Goal: Task Accomplishment & Management: Use online tool/utility

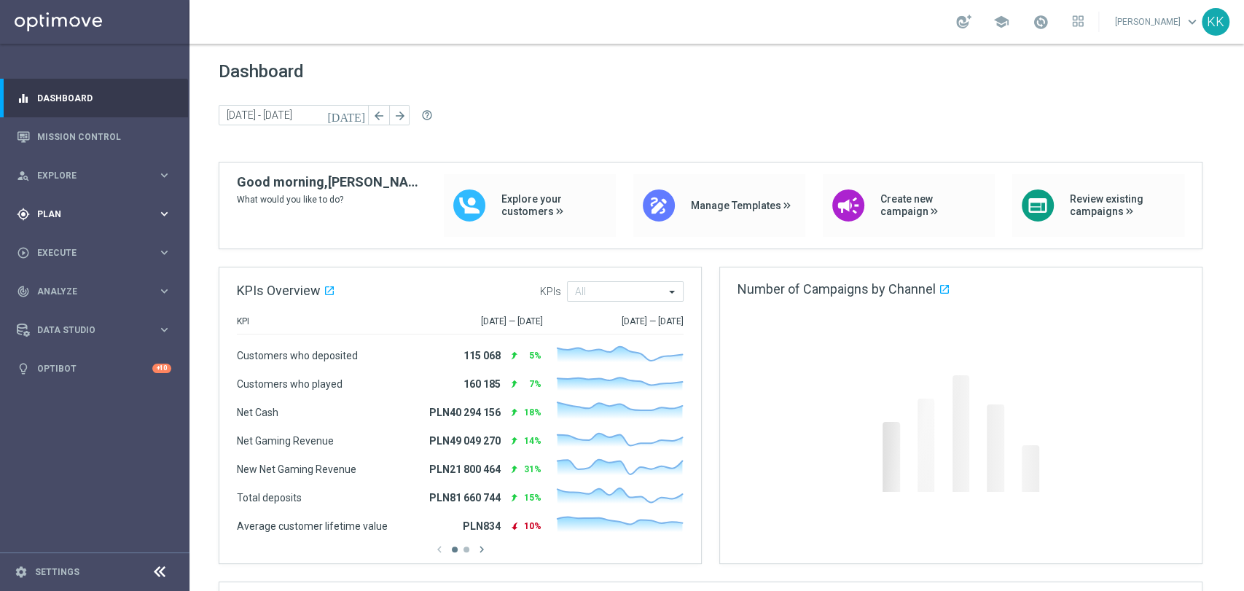
click at [151, 217] on span "Plan" at bounding box center [97, 214] width 120 height 9
click at [147, 243] on link "Target Groups" at bounding box center [95, 244] width 114 height 12
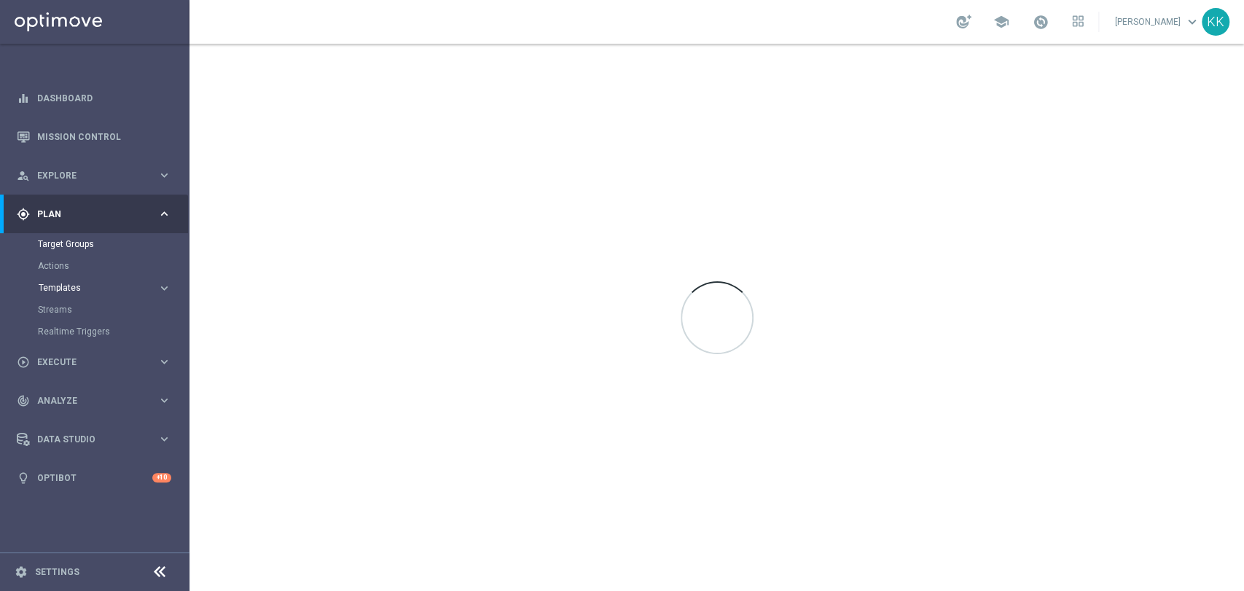
click at [125, 287] on span "Templates" at bounding box center [91, 288] width 104 height 9
click at [78, 312] on link "Optimail" at bounding box center [98, 310] width 106 height 12
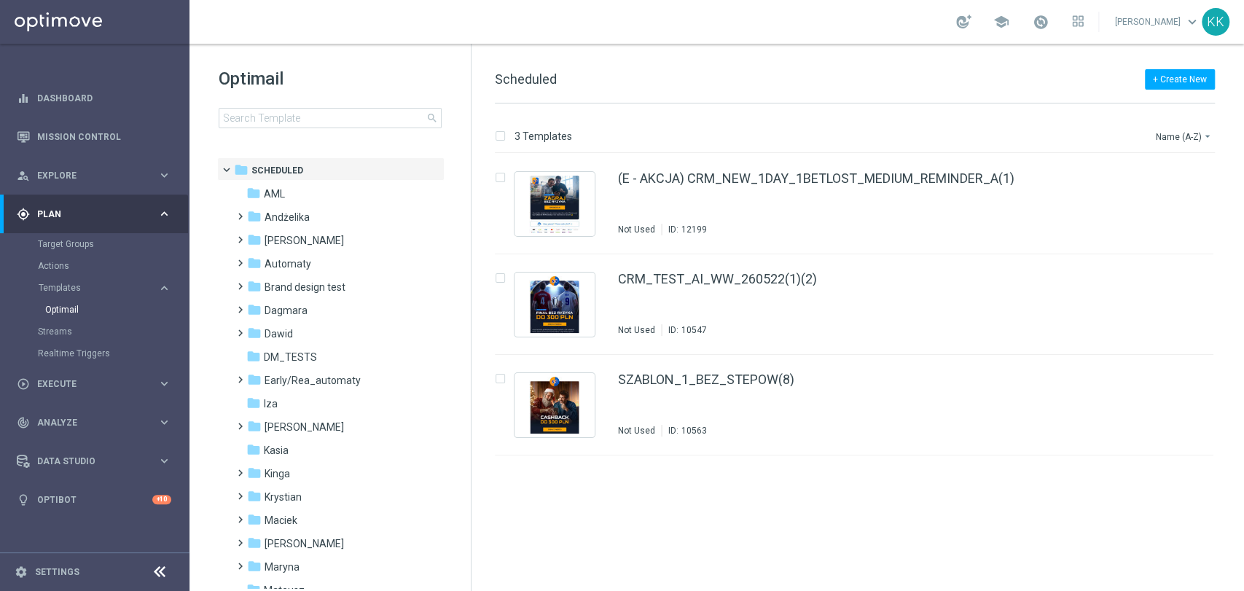
click at [64, 235] on div "Target Groups" at bounding box center [113, 244] width 150 height 22
click at [66, 250] on div "Target Groups" at bounding box center [113, 244] width 150 height 22
click at [66, 242] on link "Target Groups" at bounding box center [95, 244] width 114 height 12
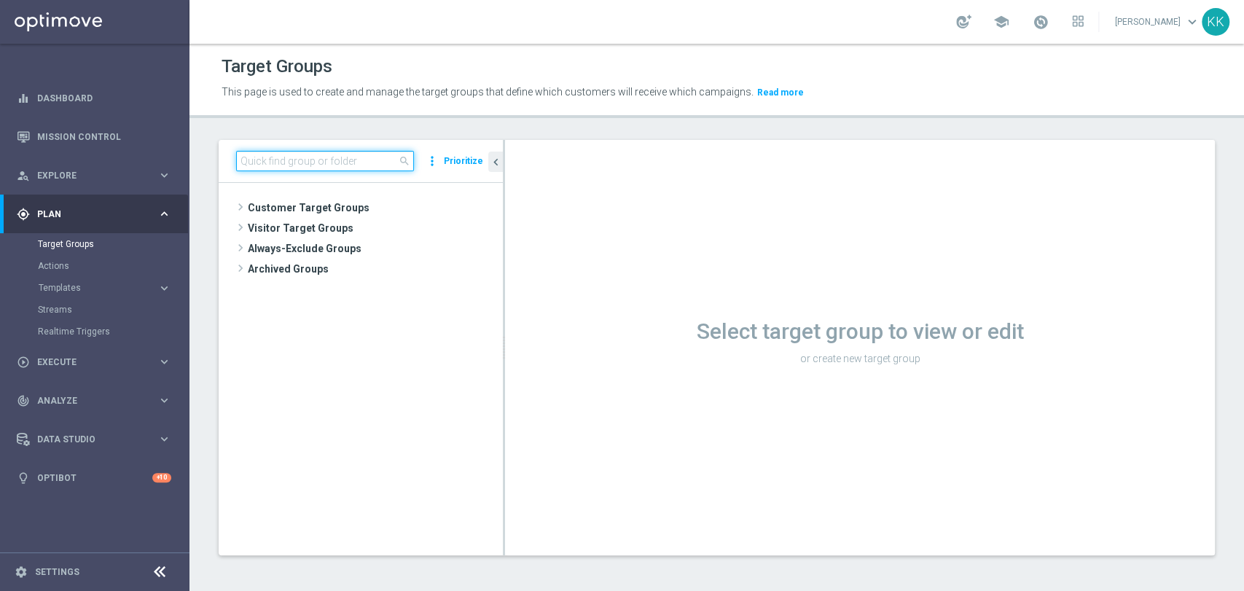
click at [381, 163] on input at bounding box center [325, 161] width 178 height 20
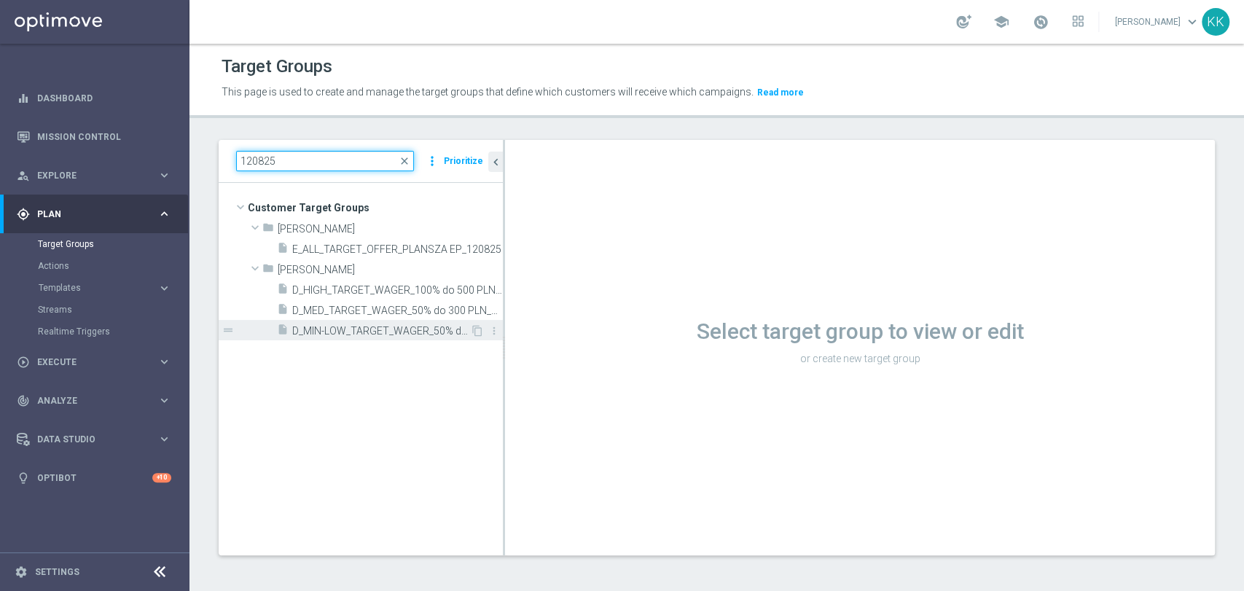
type input "120825"
click at [414, 325] on span "D_MIN-LOW_TARGET_WAGER_50% do 100 PLN_120825" at bounding box center [381, 331] width 178 height 12
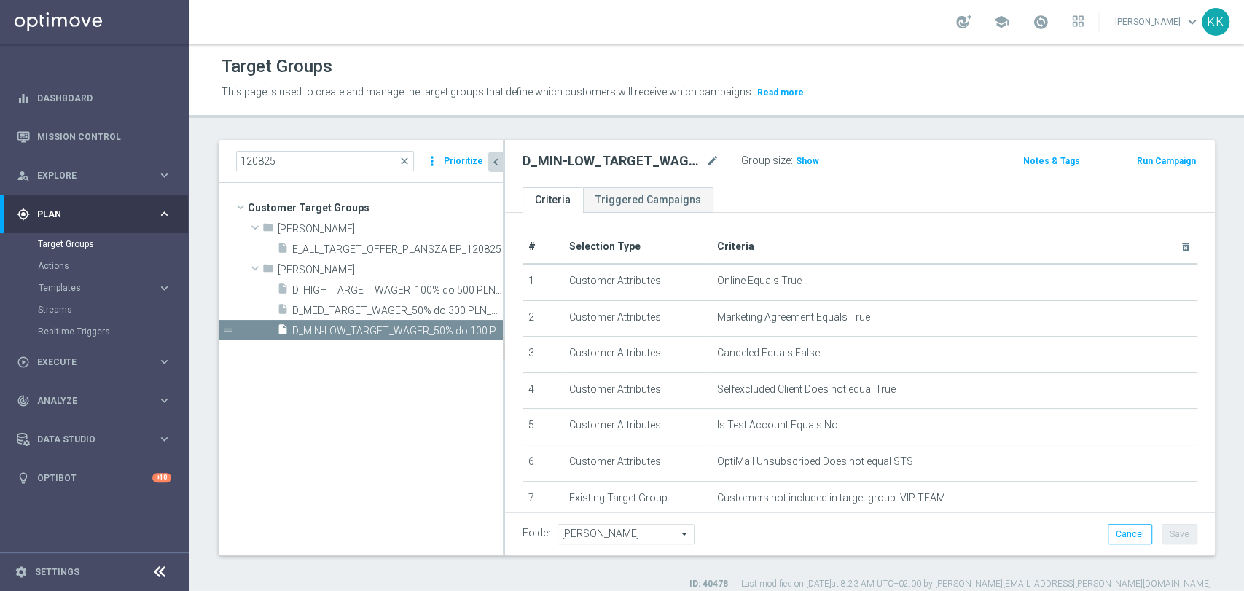
click at [499, 164] on icon "chevron_left" at bounding box center [496, 162] width 14 height 14
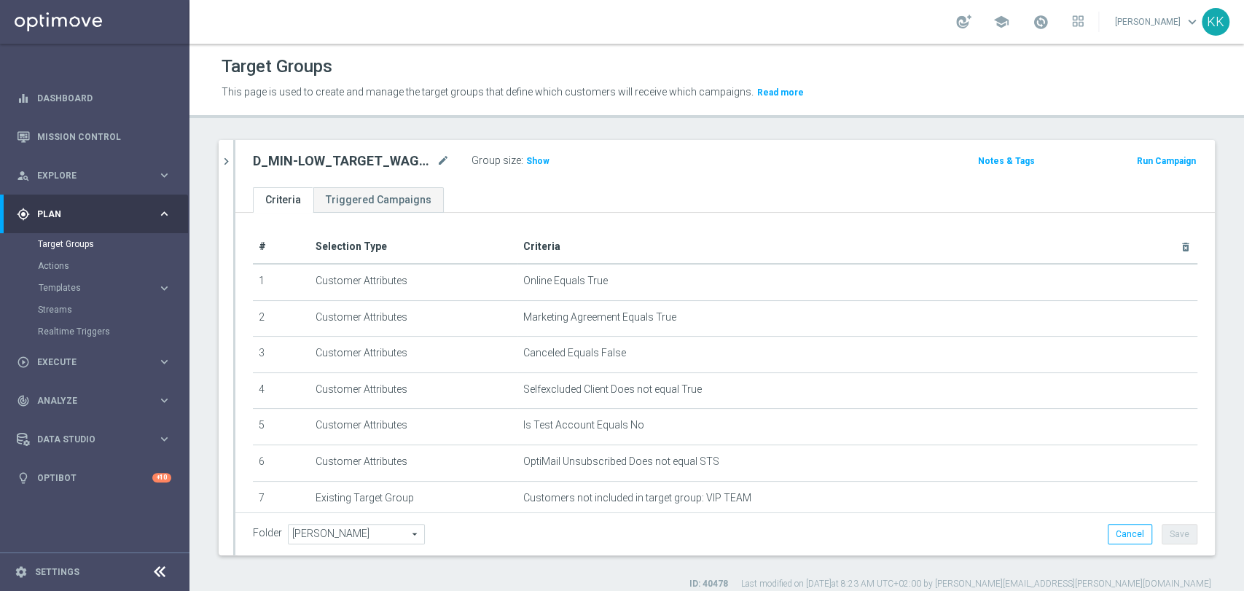
click at [227, 165] on icon "chevron_right" at bounding box center [226, 162] width 14 height 14
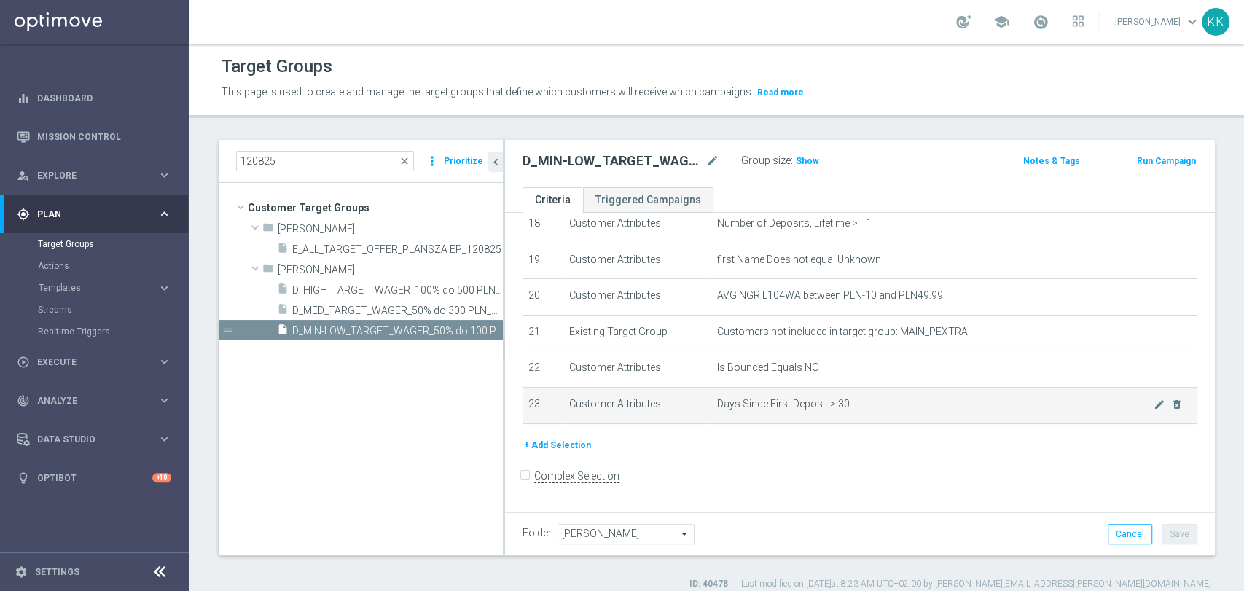
scroll to position [510, 0]
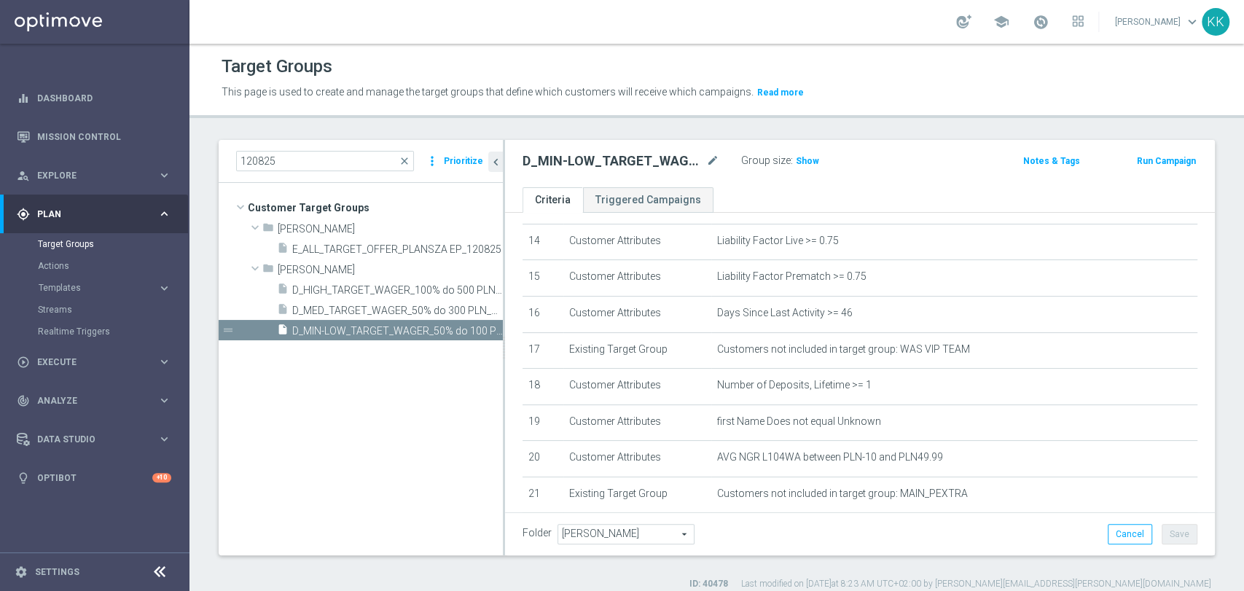
click at [806, 171] on div "D_MIN-LOW_TARGET_WAGER_50% do 100 PLN_120825 mode_edit Group size : Show Notes …" at bounding box center [860, 163] width 710 height 47
click at [806, 169] on div "Group size : Show" at bounding box center [814, 161] width 146 height 20
click at [806, 162] on span "Show" at bounding box center [807, 161] width 23 height 10
click at [1033, 25] on span at bounding box center [1041, 22] width 16 height 16
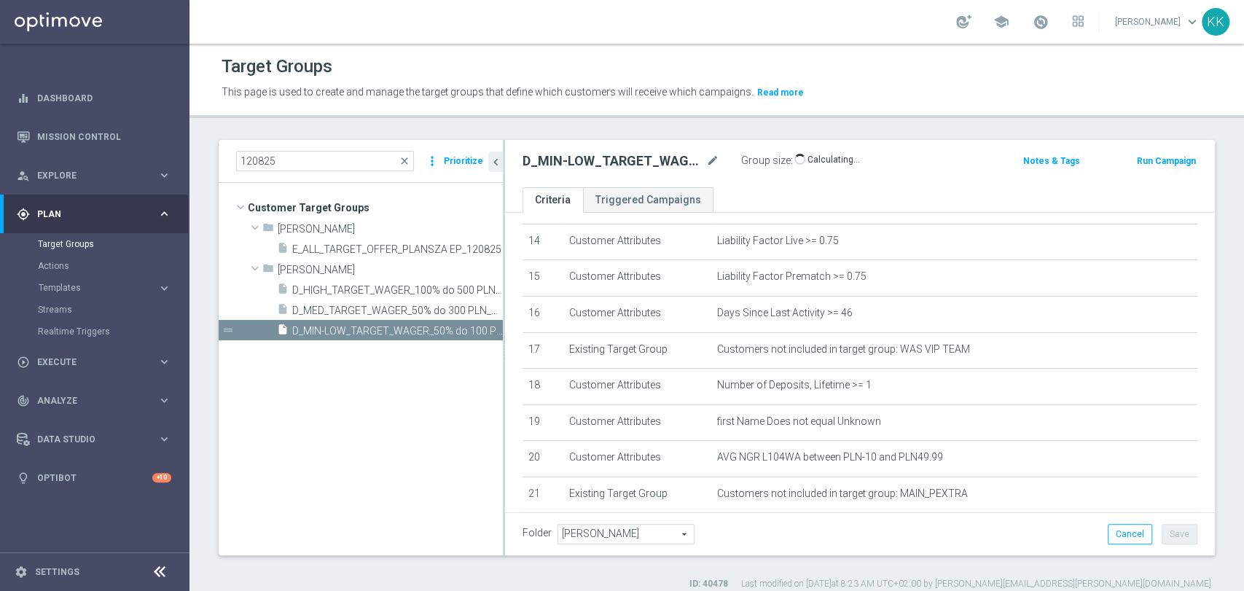
click at [1031, 31] on link at bounding box center [1040, 22] width 19 height 23
click at [1031, 31] on link "Last available data: 10 Aug 2025 Batch process in progress check_circle Data Up…" at bounding box center [1040, 22] width 19 height 23
click at [383, 311] on span "D_MED_TARGET_WAGER_50% do 300 PLN_120825" at bounding box center [381, 311] width 178 height 12
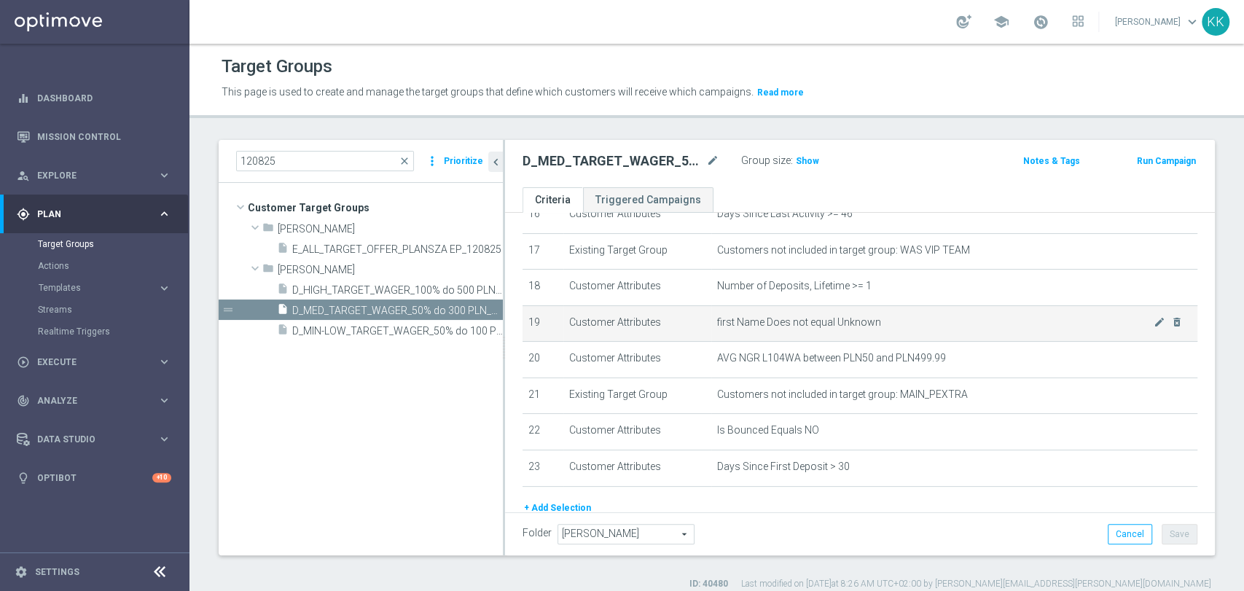
scroll to position [672, 0]
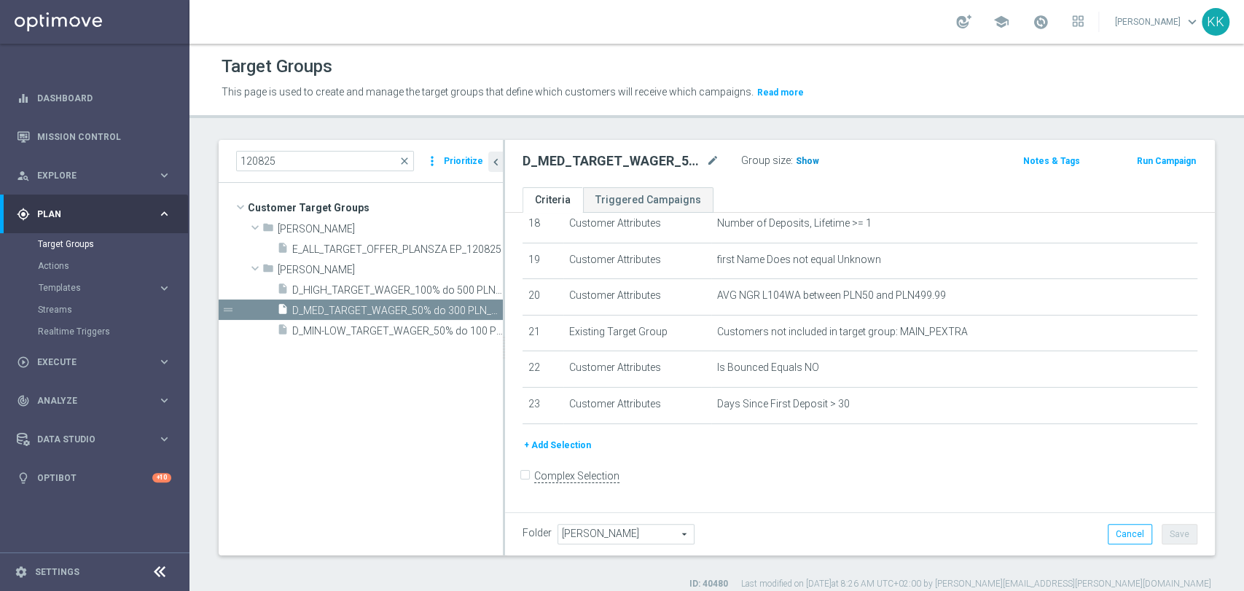
click at [806, 156] on span "Show" at bounding box center [807, 161] width 23 height 10
click at [338, 286] on span "D_HIGH_TARGET_WAGER_100% do 500 PLN_120825" at bounding box center [381, 290] width 178 height 12
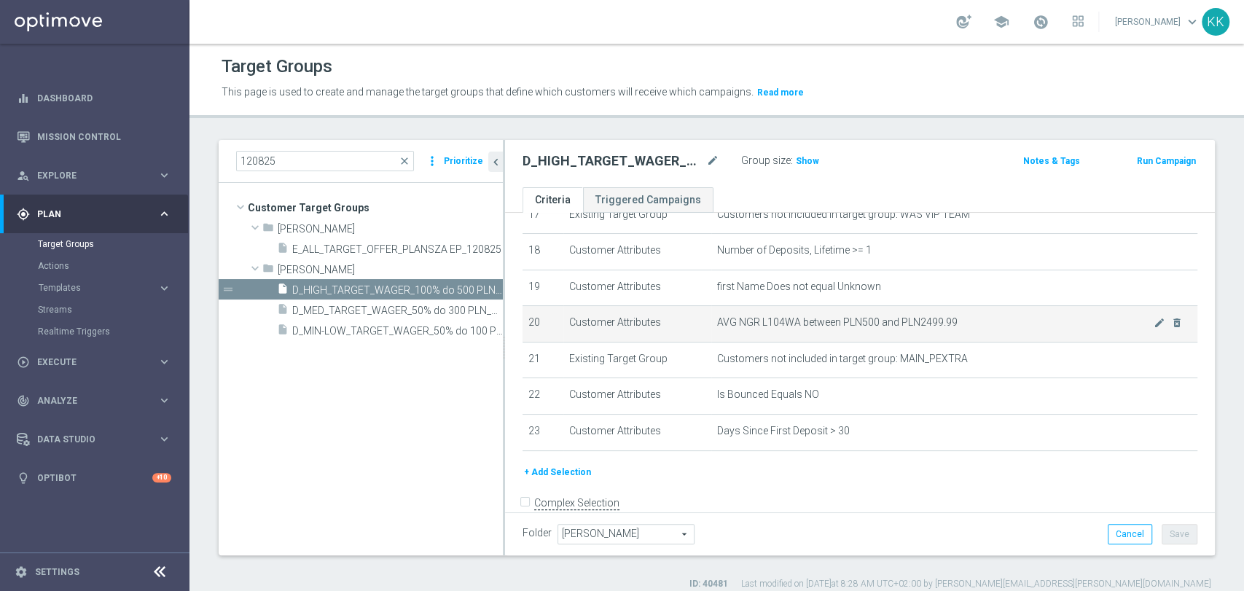
scroll to position [672, 0]
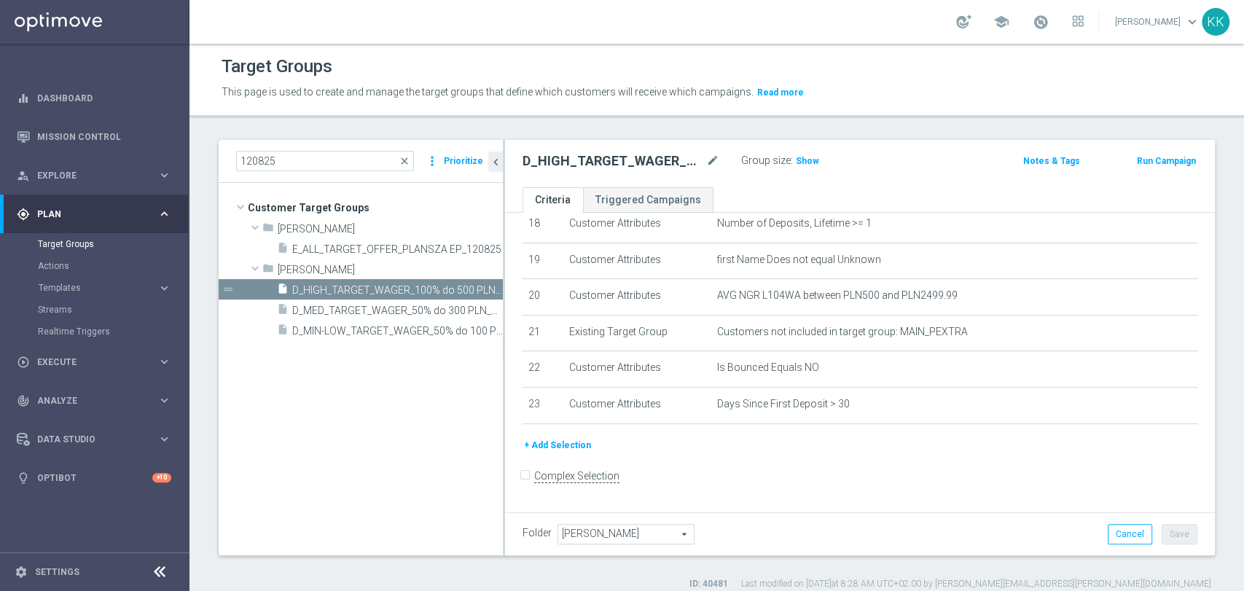
click at [813, 166] on h3 "Show" at bounding box center [808, 161] width 26 height 16
click at [87, 293] on button "Templates keyboard_arrow_right" at bounding box center [105, 288] width 134 height 12
click at [76, 310] on link "Optimail" at bounding box center [98, 310] width 106 height 12
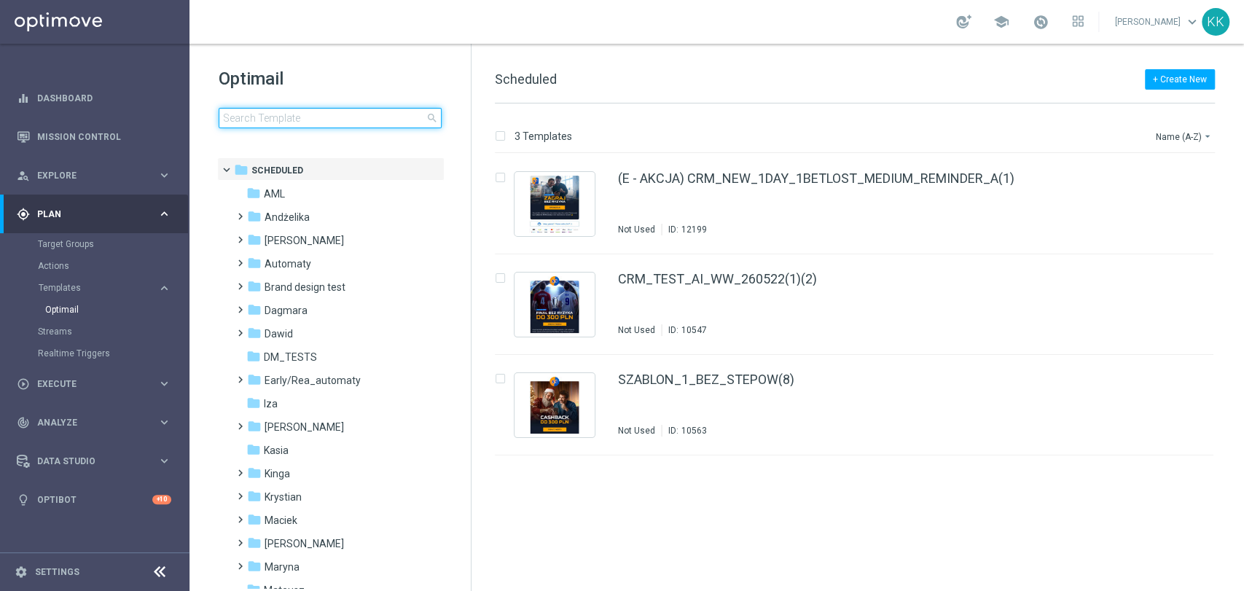
click at [289, 112] on input at bounding box center [330, 118] width 223 height 20
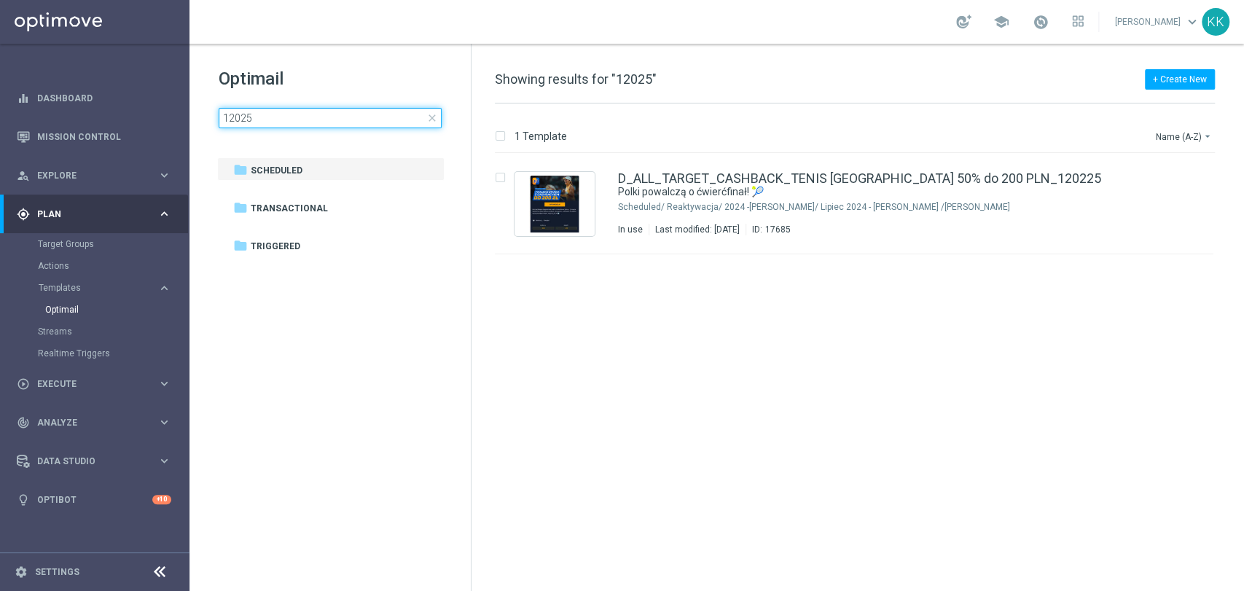
type input "120825"
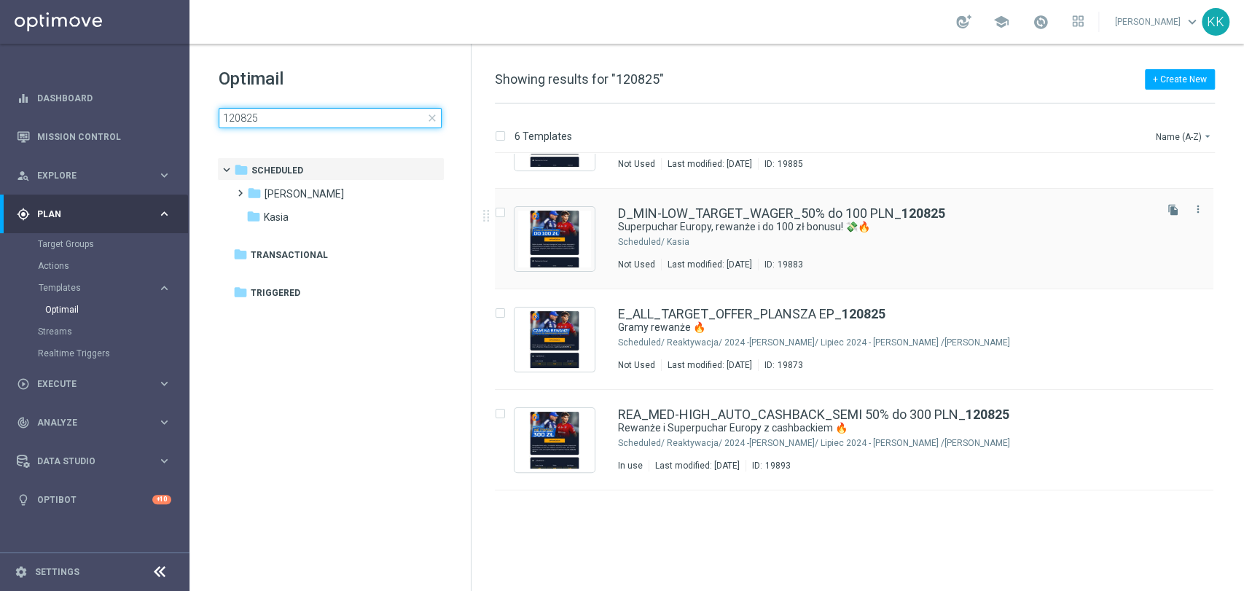
scroll to position [4, 0]
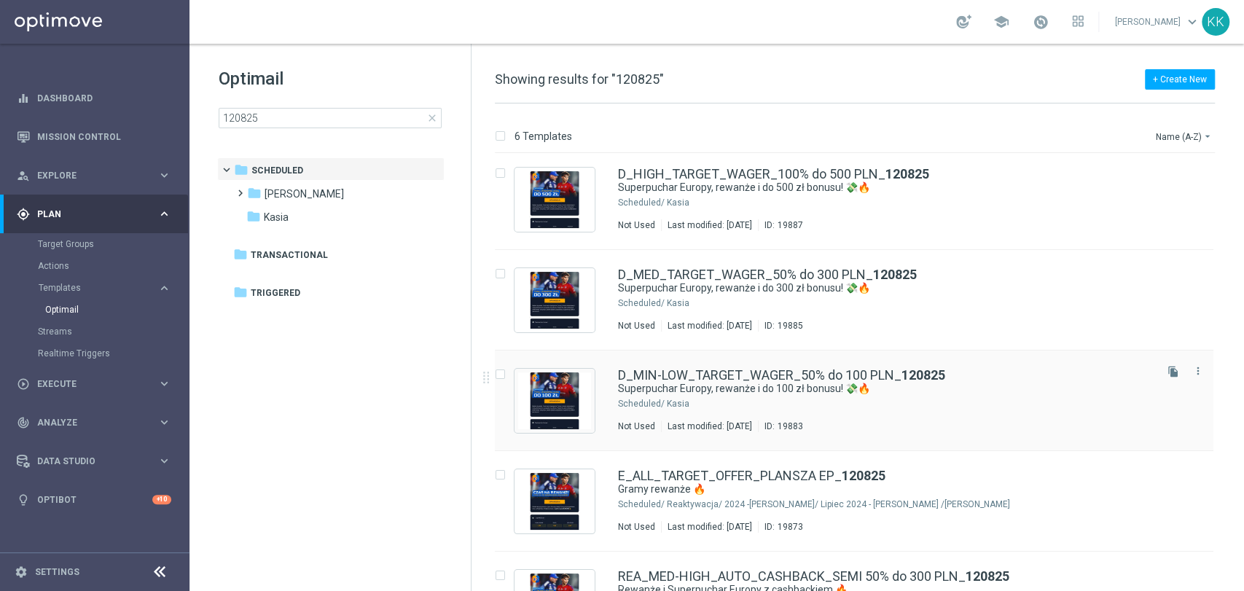
click at [980, 405] on div "Kasia" at bounding box center [909, 404] width 485 height 12
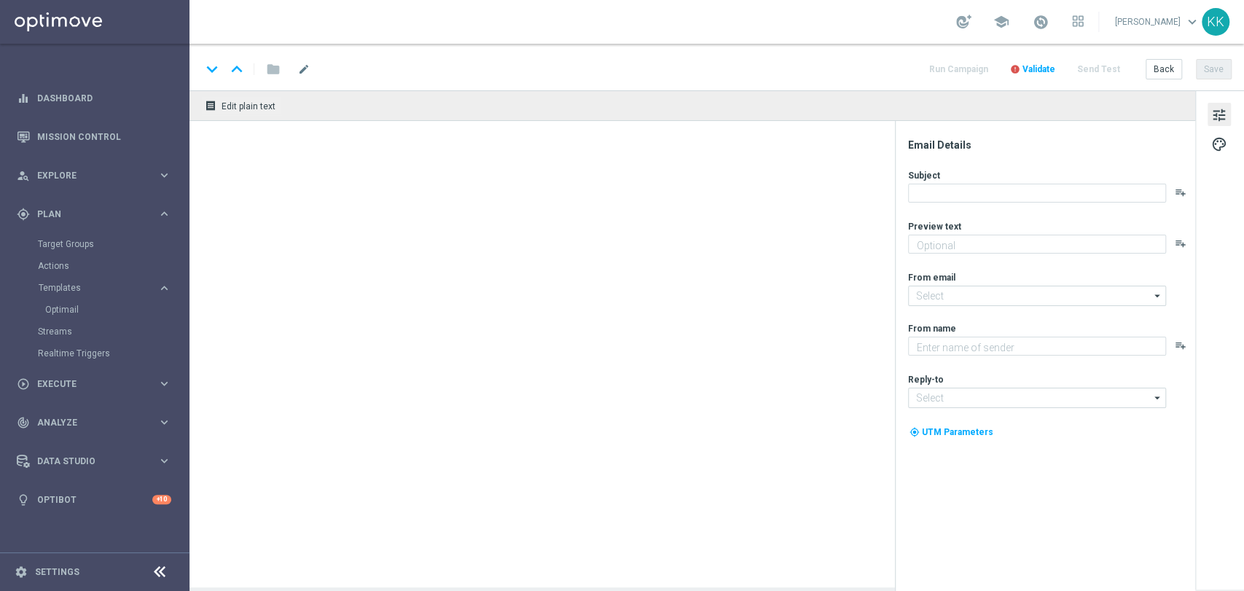
type textarea "Zgarnij ekstra kasę 👈"
type input "oferta@sts.pl"
type textarea "STS"
type input "kontakt@sts.pl"
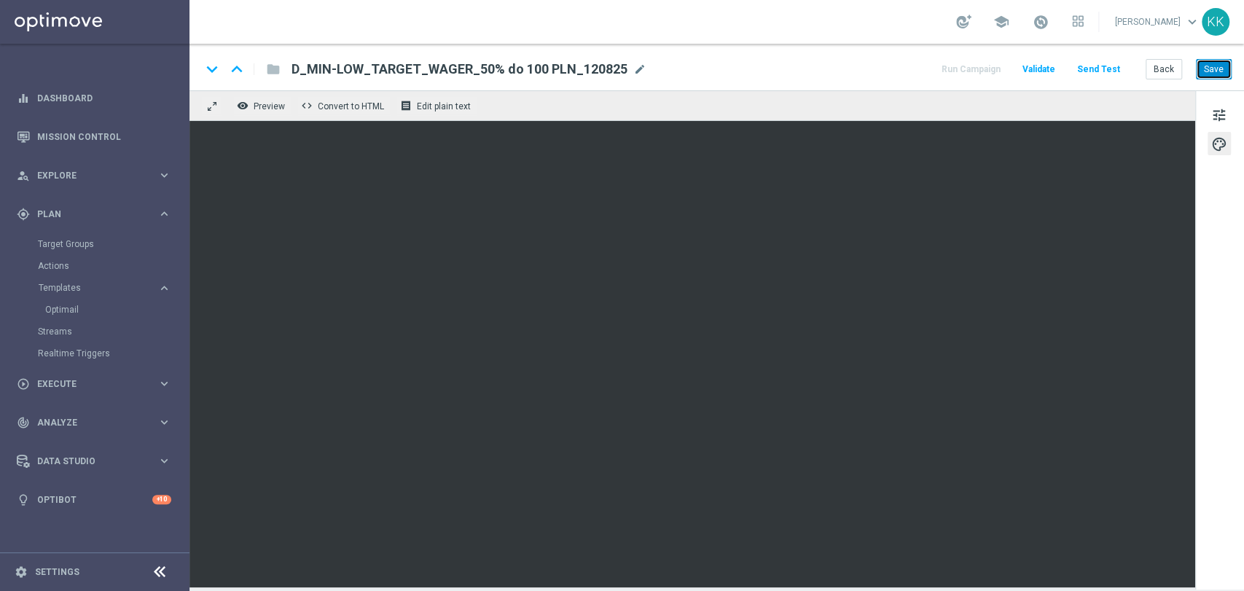
click at [1213, 71] on button "Save" at bounding box center [1214, 69] width 36 height 20
click at [1219, 106] on span "tune" at bounding box center [1220, 115] width 16 height 19
click at [1217, 71] on button "Save" at bounding box center [1214, 69] width 36 height 20
click at [1174, 70] on button "Back" at bounding box center [1164, 69] width 36 height 20
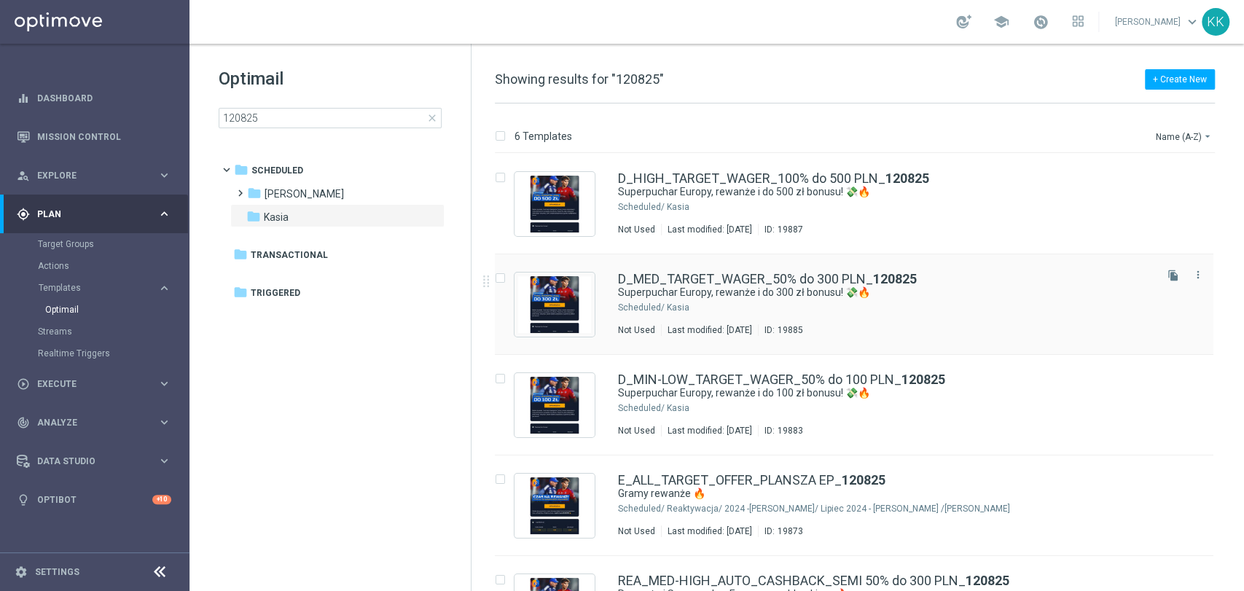
click at [766, 302] on div "Kasia" at bounding box center [909, 308] width 485 height 12
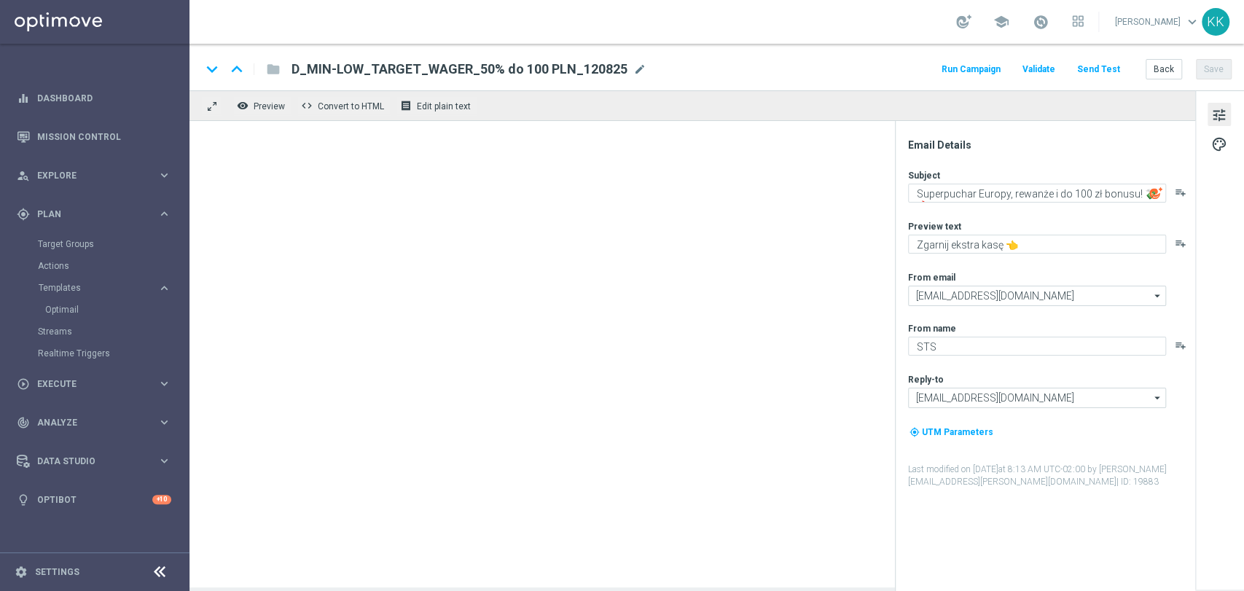
type textarea "Superpuchar Europy, rewanże i do 300 zł bonusu! 💸🔥"
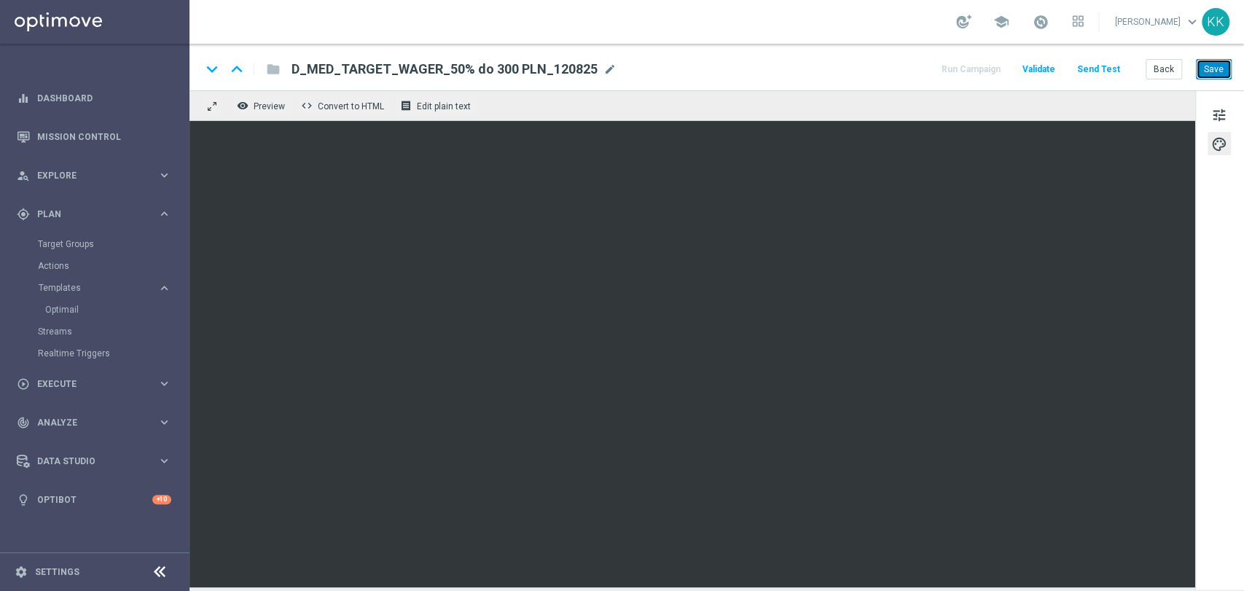
click at [1220, 71] on button "Save" at bounding box center [1214, 69] width 36 height 20
click at [1219, 117] on span "tune" at bounding box center [1220, 115] width 16 height 19
drag, startPoint x: 1223, startPoint y: 71, endPoint x: 1217, endPoint y: 91, distance: 21.2
click at [1222, 71] on button "Save" at bounding box center [1214, 69] width 36 height 20
click at [1166, 59] on button "Back" at bounding box center [1164, 69] width 36 height 20
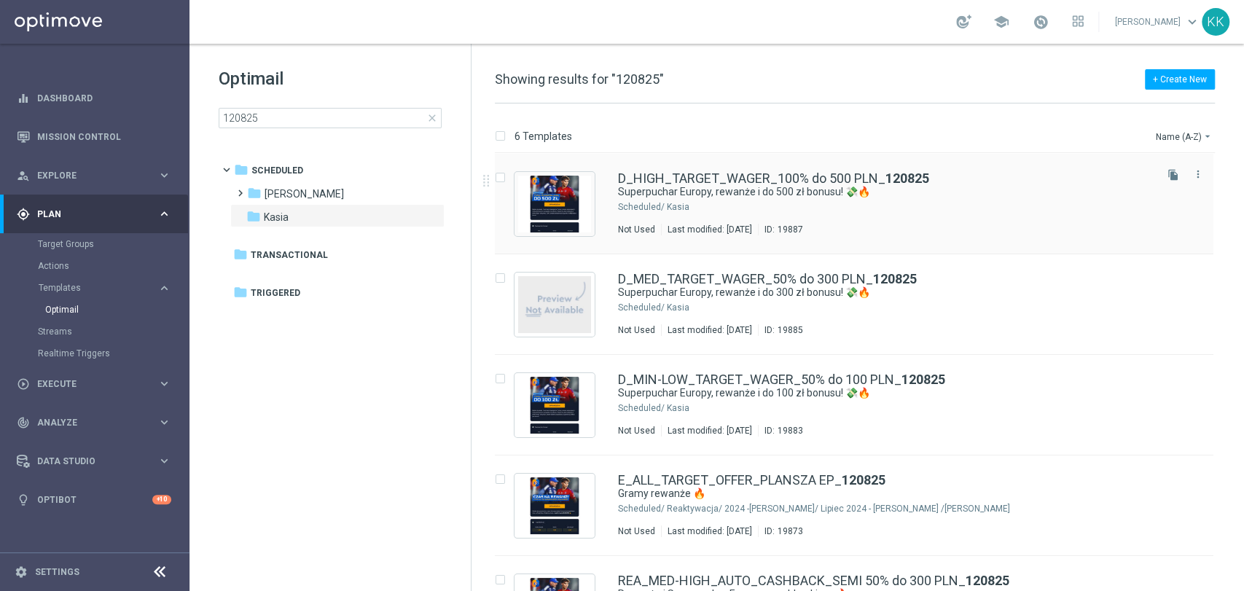
click at [831, 201] on div "Kasia" at bounding box center [909, 207] width 485 height 12
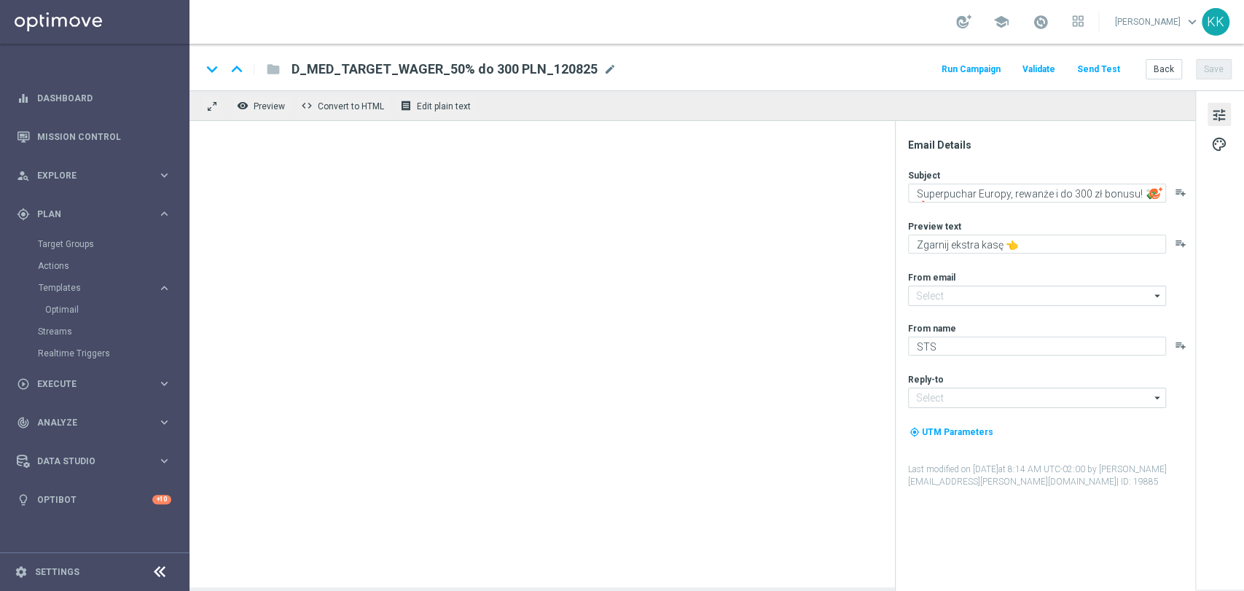
type input "oferta@sts.pl"
type input "kontakt@sts.pl"
type textarea "Superpuchar Europy, rewanże i do 500 zł bonusu! 💸🔥"
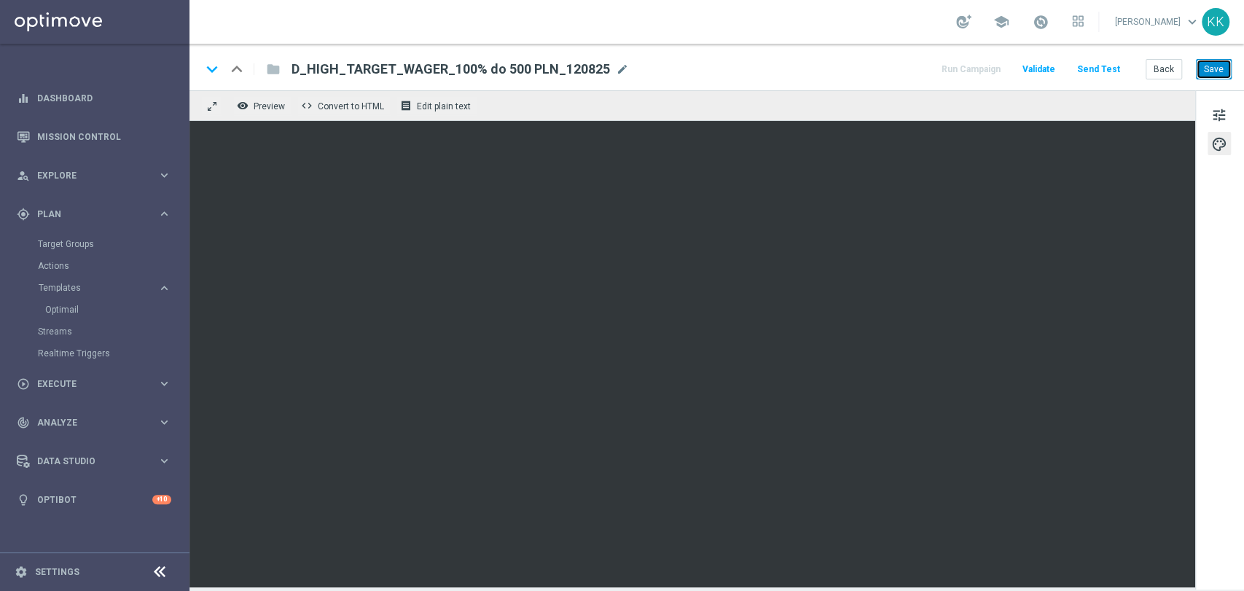
click at [1212, 64] on button "Save" at bounding box center [1214, 69] width 36 height 20
click at [1169, 71] on button "Back" at bounding box center [1164, 69] width 36 height 20
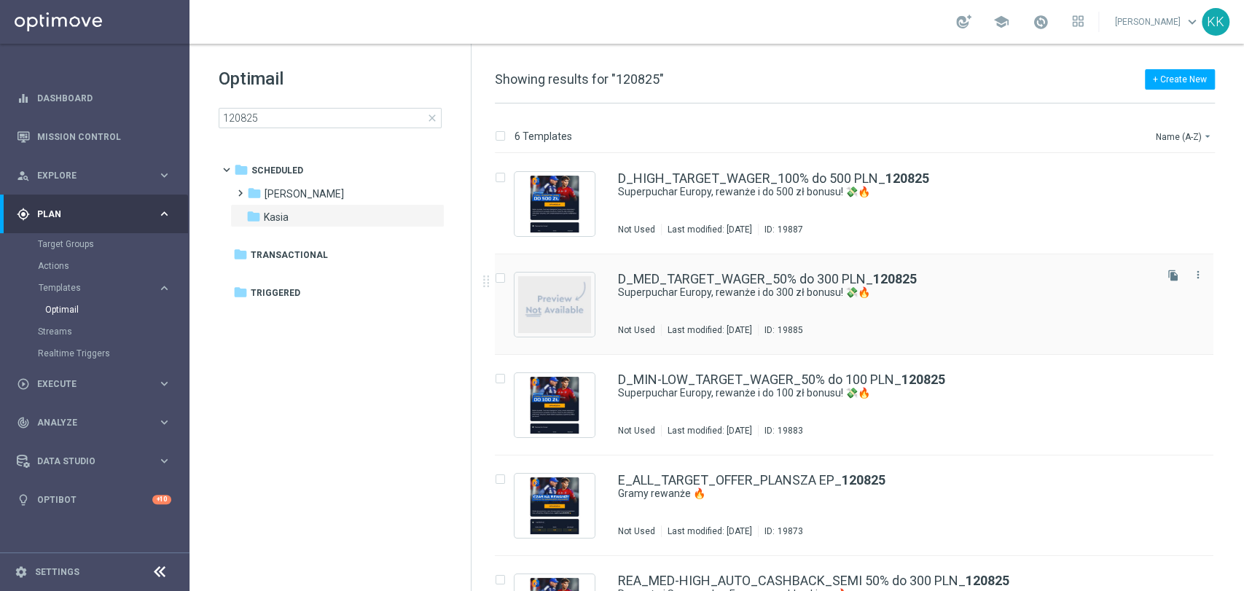
click at [746, 319] on div "D_MED_TARGET_WAGER_50% do 300 PLN_ 120825 Superpuchar Europy, rewanże i do 300 …" at bounding box center [885, 304] width 534 height 63
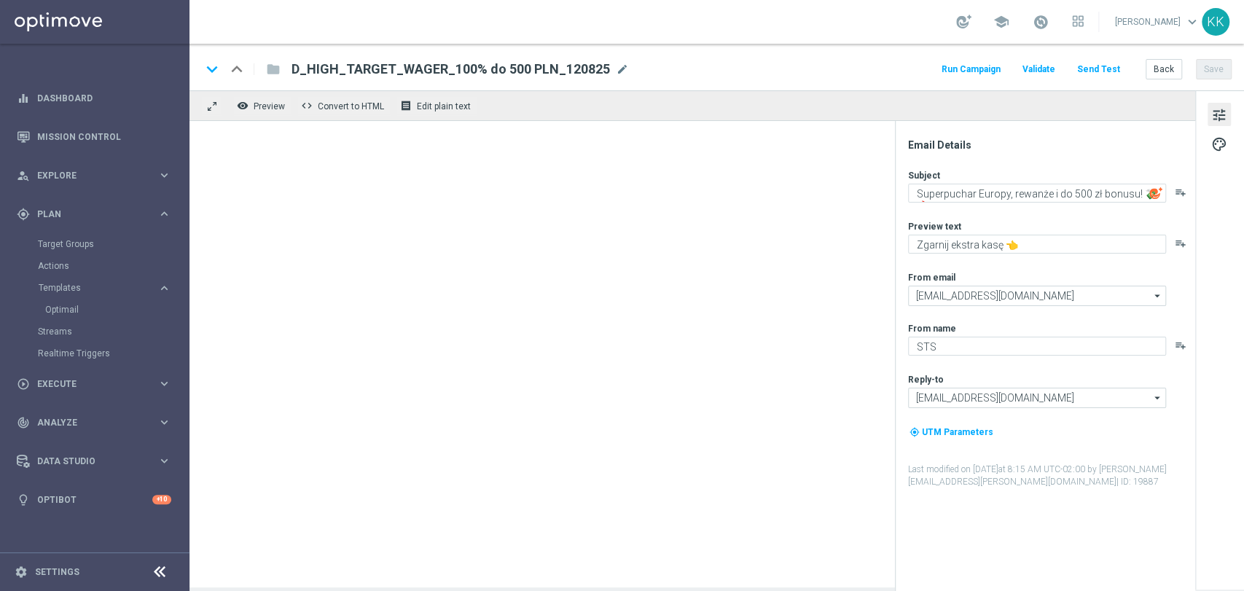
type textarea "Superpuchar Europy, rewanże i do 300 zł bonusu! 💸🔥"
